Goal: Task Accomplishment & Management: Use online tool/utility

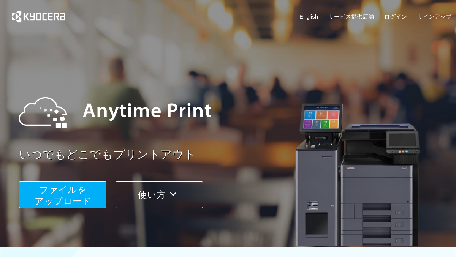
click at [59, 201] on span "ファイルを ​​アップロード" at bounding box center [63, 196] width 57 height 22
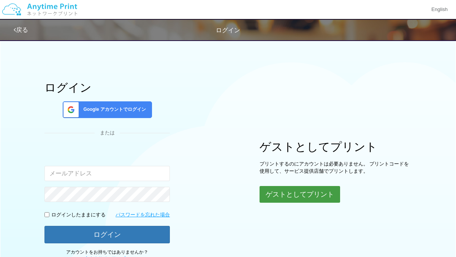
click at [290, 197] on button "ゲストとしてプリント" at bounding box center [300, 194] width 81 height 17
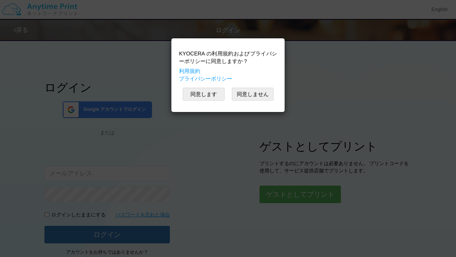
click at [209, 86] on div "KYOCERA の利用規約およびプライバシーポリシーに同意しますか？ 利用規約 プライバシーポリシー 同意します 同意しません" at bounding box center [228, 75] width 106 height 66
click at [187, 96] on button "同意します" at bounding box center [204, 94] width 42 height 13
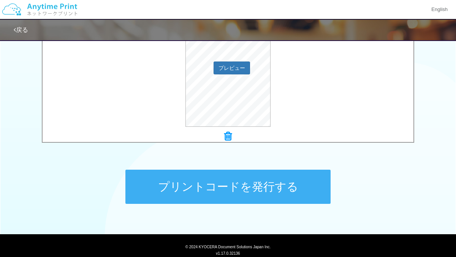
scroll to position [304, 0]
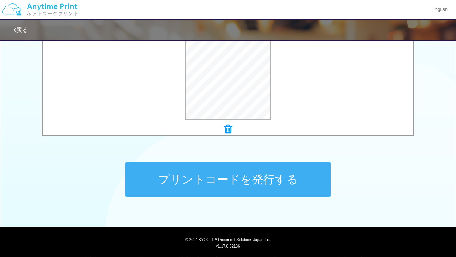
click at [181, 189] on button "プリントコードを発行する" at bounding box center [227, 180] width 205 height 34
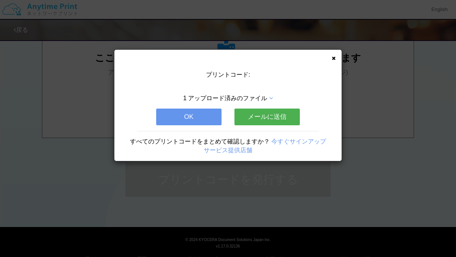
scroll to position [0, 0]
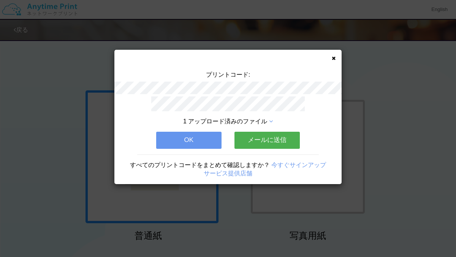
click at [195, 141] on button "OK" at bounding box center [188, 140] width 65 height 17
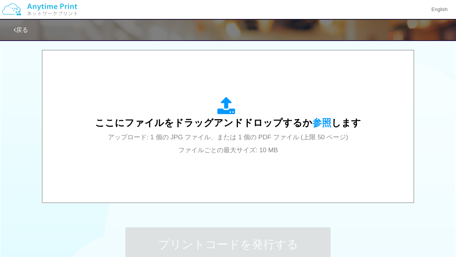
scroll to position [240, 0]
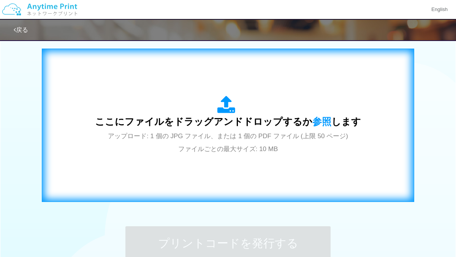
click at [227, 129] on div "ここにファイルをドラッグアンドドロップするか 参照 します アップロード: 1 個の JPG ファイル、または 1 個の PDF ファイル (上限 50 ペー…" at bounding box center [228, 125] width 266 height 59
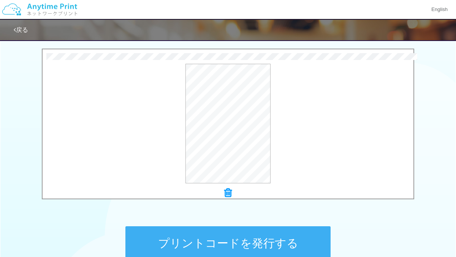
click at [201, 238] on button "プリントコードを発行する" at bounding box center [227, 244] width 205 height 34
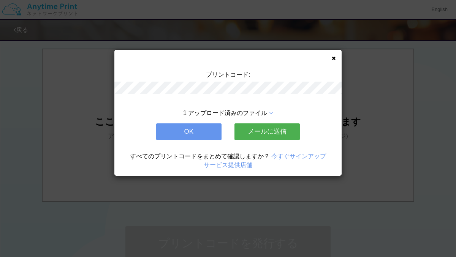
scroll to position [0, 0]
